Goal: Find specific page/section: Find specific page/section

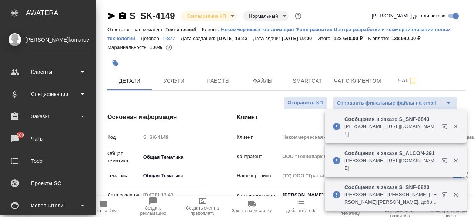
select select "RU"
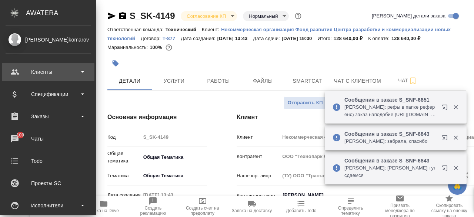
click at [42, 77] on div "Клиенты" at bounding box center [48, 71] width 85 height 11
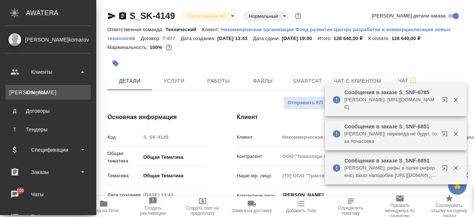
click at [38, 96] on link "К Клиенты" at bounding box center [48, 92] width 85 height 15
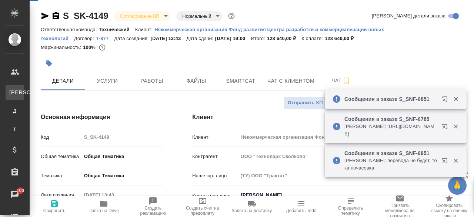
select select "RU"
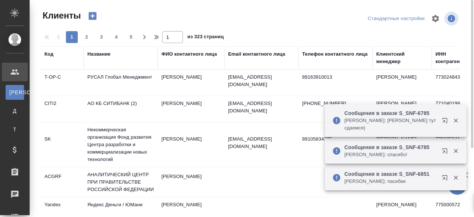
click at [105, 58] on div "Название" at bounding box center [120, 57] width 67 height 15
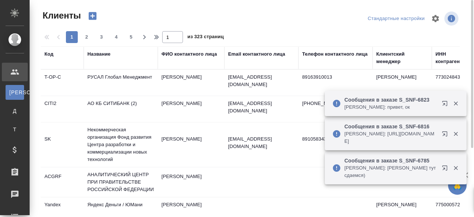
click at [103, 54] on div "Название" at bounding box center [98, 53] width 23 height 7
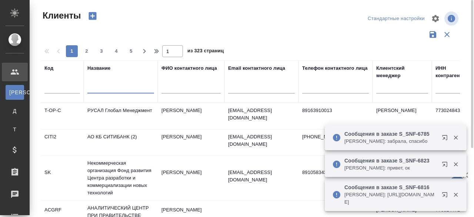
click at [98, 85] on input "text" at bounding box center [120, 88] width 67 height 9
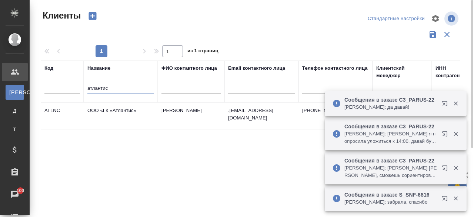
type input "атлантис"
click at [110, 110] on td "ООО «ГК «Атлантис»" at bounding box center [121, 116] width 74 height 26
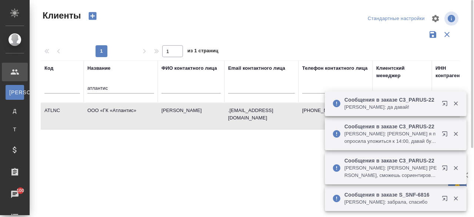
click at [110, 110] on td "ООО «ГК «Атлантис»" at bounding box center [121, 116] width 74 height 26
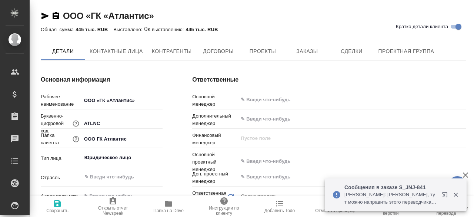
type textarea "x"
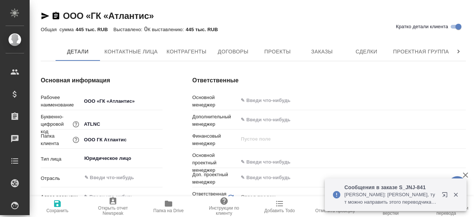
type textarea "x"
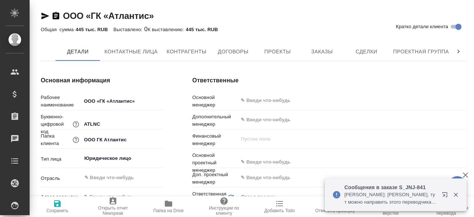
type textarea "x"
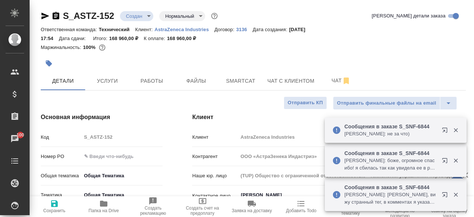
select select "RU"
click at [392, 61] on div at bounding box center [253, 63] width 425 height 16
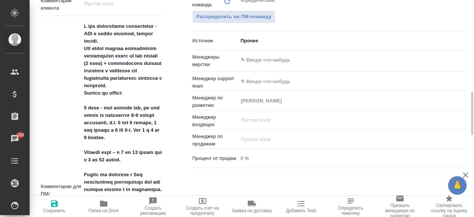
scroll to position [467, 0]
